Goal: Task Accomplishment & Management: Complete application form

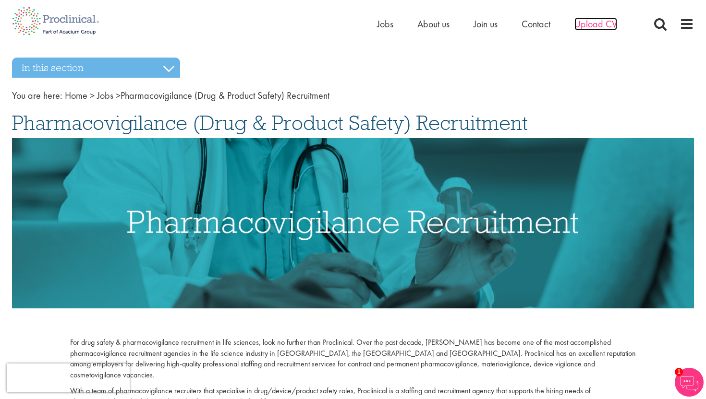
click at [598, 25] on span "Upload CV" at bounding box center [595, 24] width 43 height 12
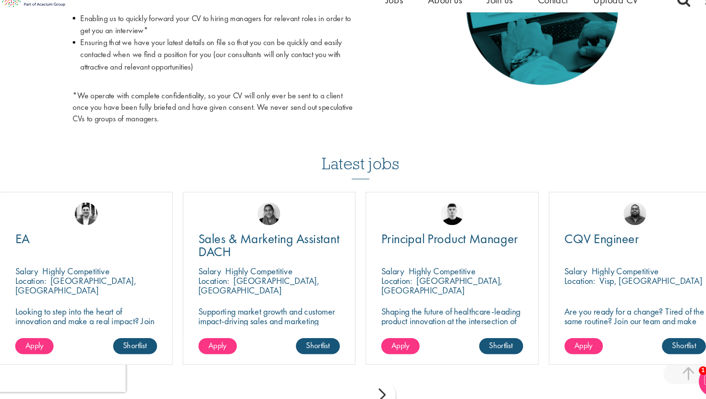
scroll to position [529, 0]
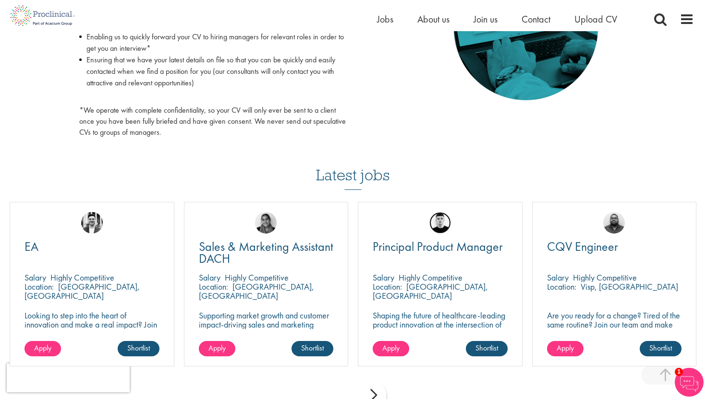
click at [439, 222] on img at bounding box center [440, 223] width 22 height 22
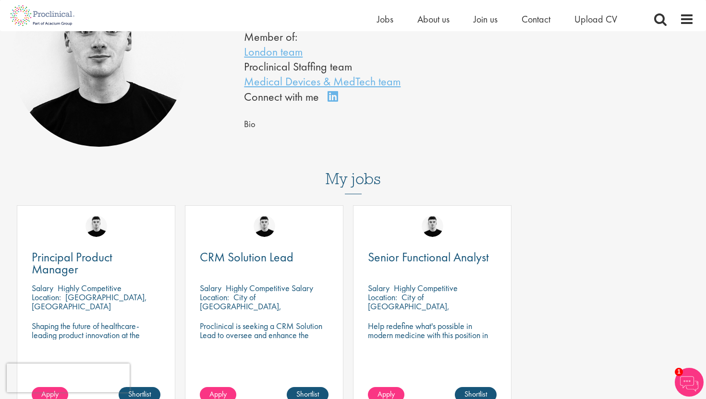
scroll to position [122, 0]
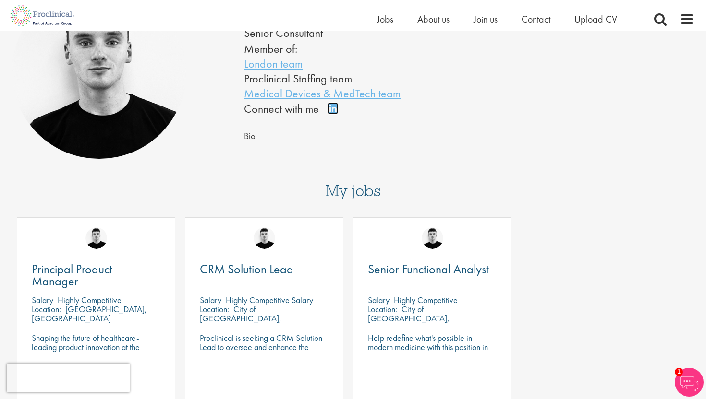
click at [331, 113] on link "Connect on LinkedIn" at bounding box center [335, 113] width 17 height 0
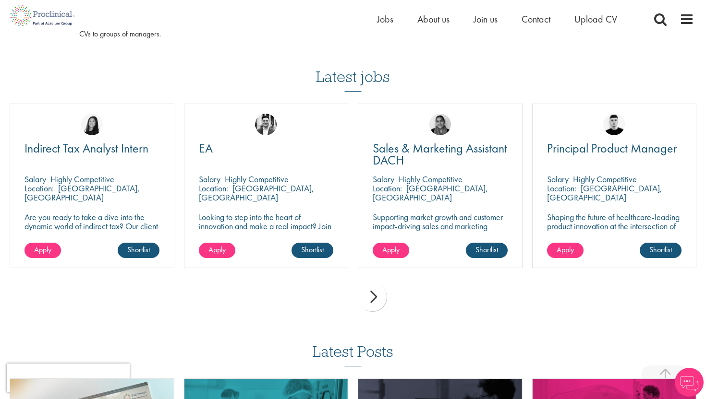
scroll to position [629, 0]
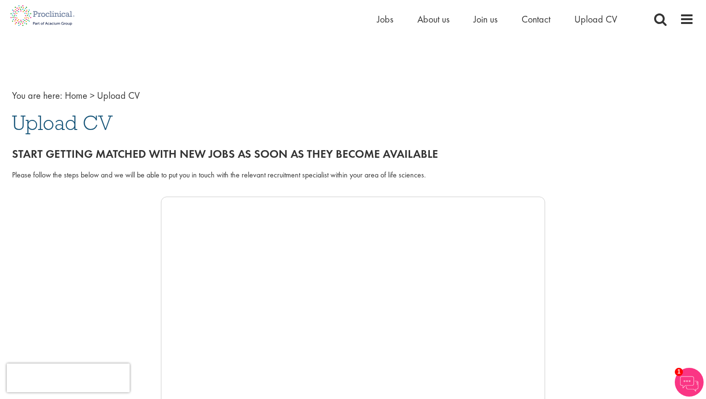
scroll to position [63, 0]
